Goal: Information Seeking & Learning: Learn about a topic

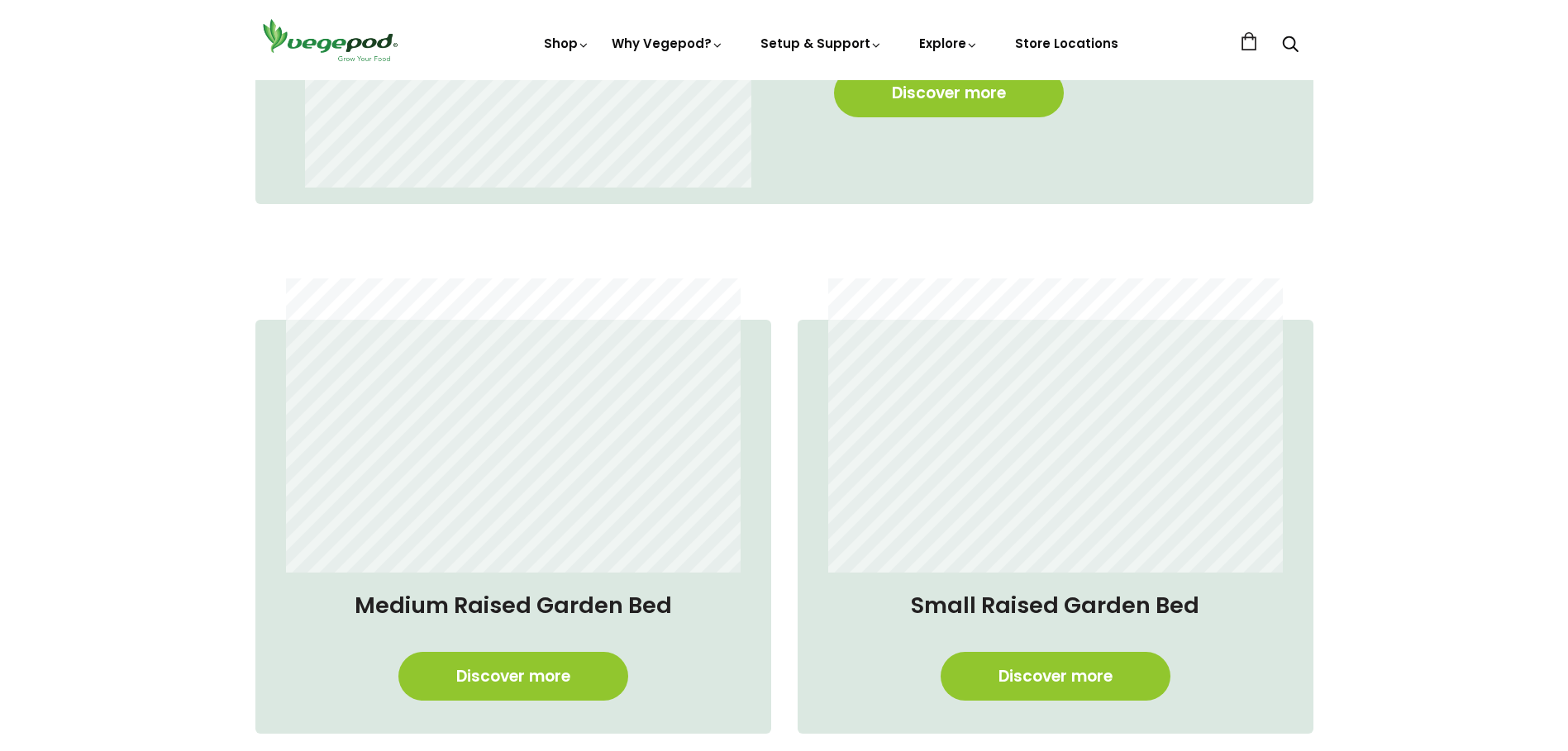
scroll to position [1405, 0]
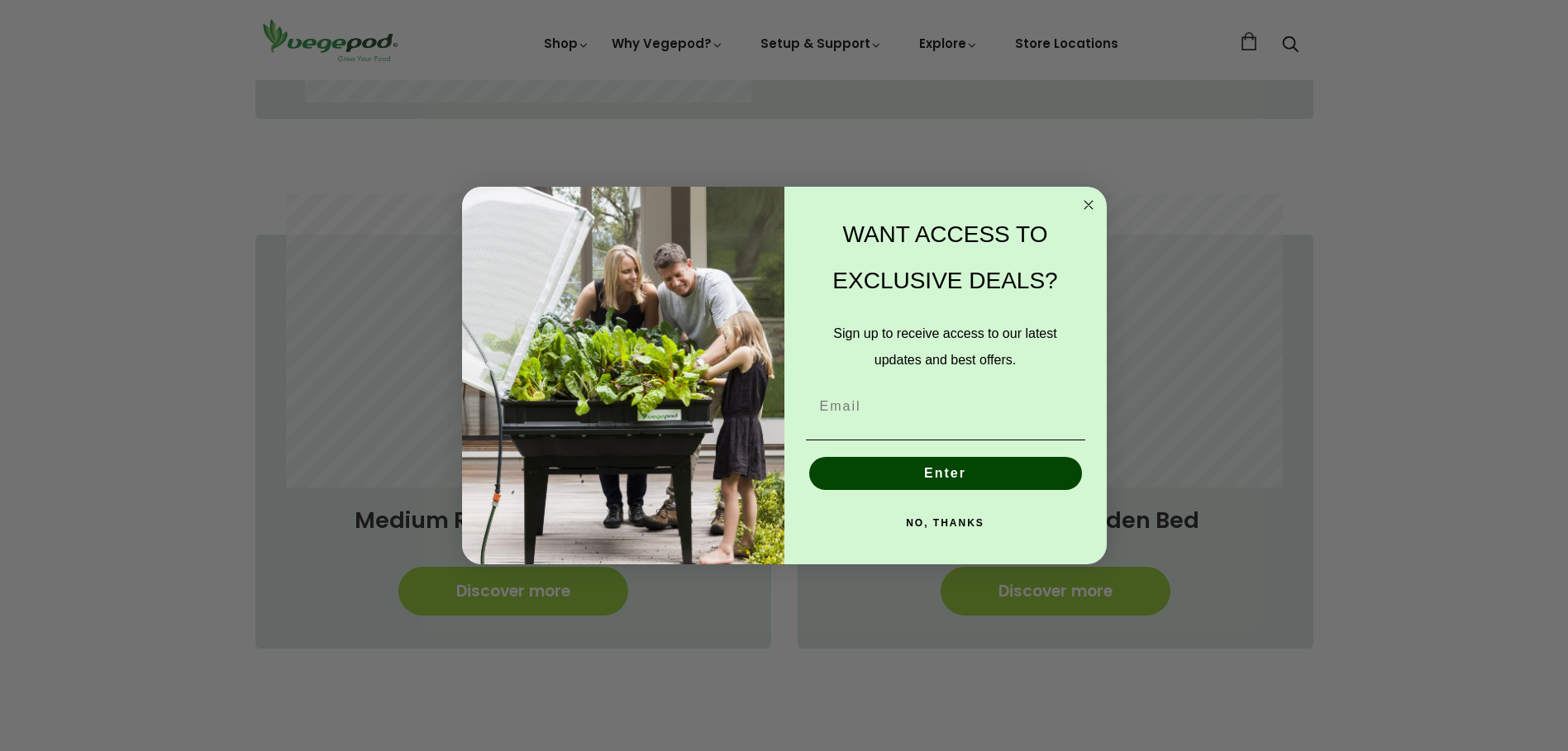
click at [1089, 203] on circle "Close dialog" at bounding box center [1088, 205] width 19 height 19
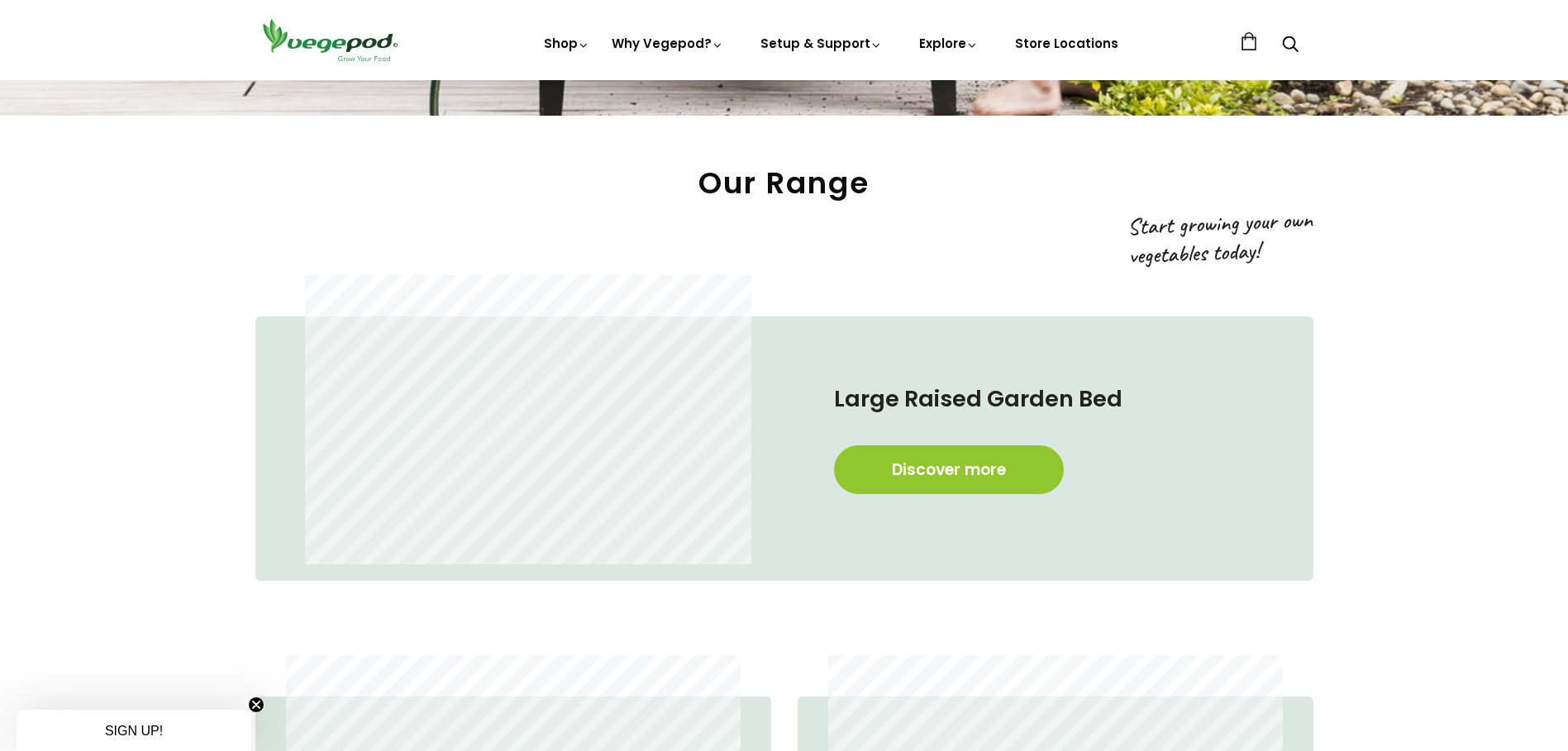
scroll to position [909, 0]
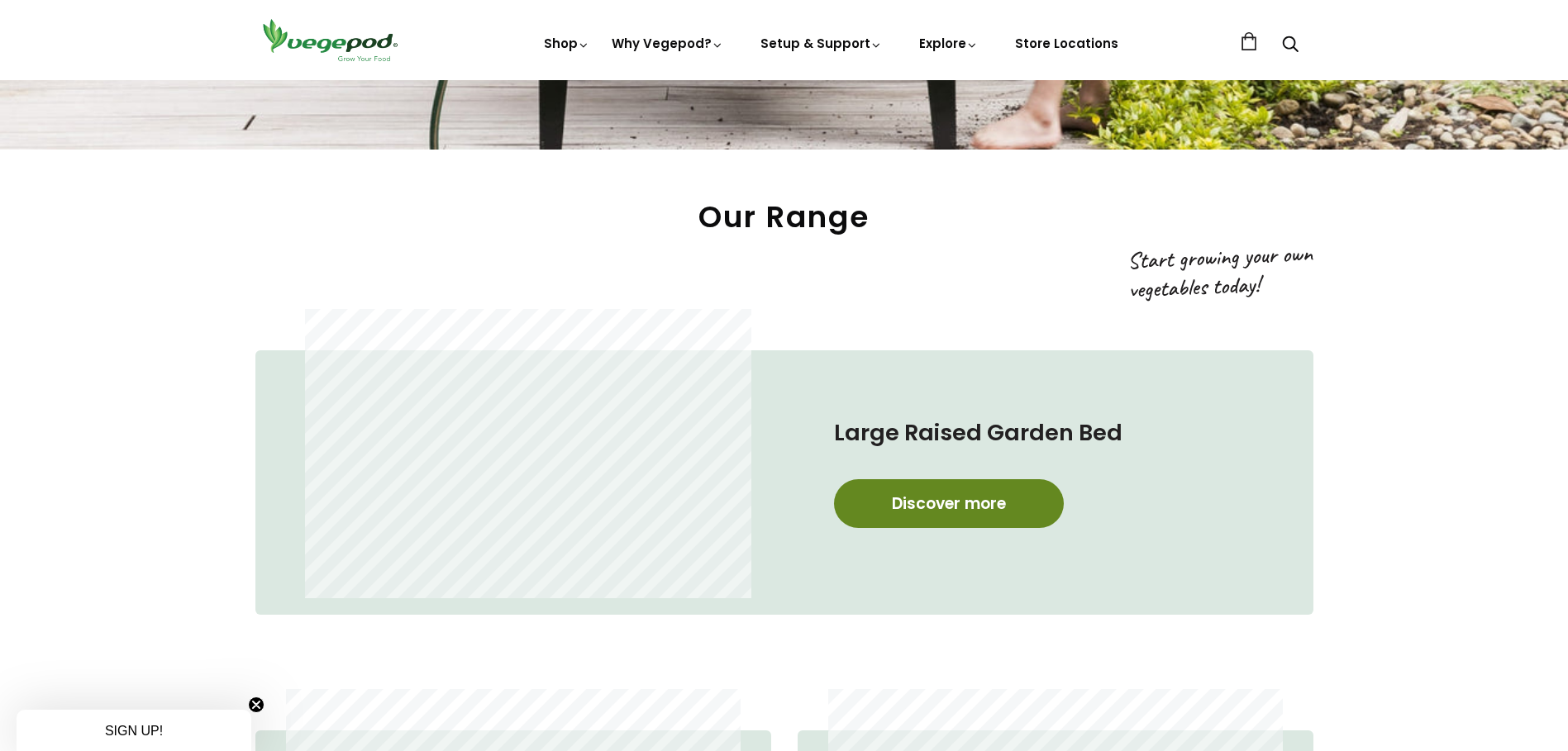
click at [925, 497] on link "Discover more" at bounding box center [949, 504] width 230 height 49
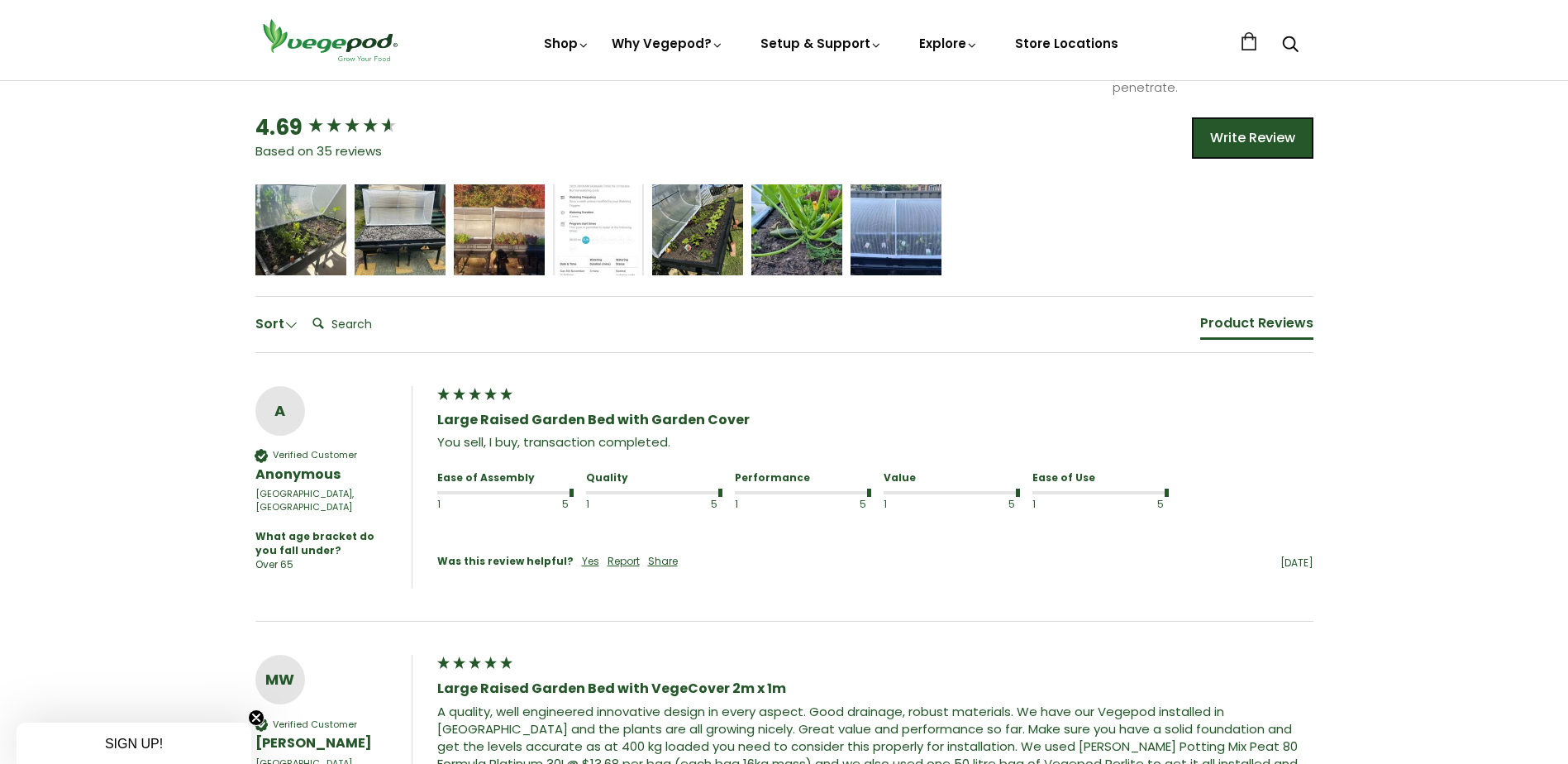
scroll to position [827, 0]
